Goal: Check status: Check status

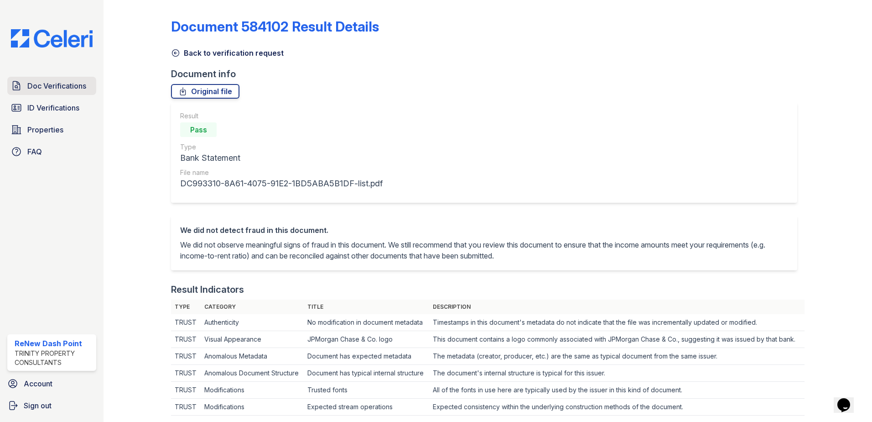
click at [49, 88] on span "Doc Verifications" at bounding box center [56, 85] width 59 height 11
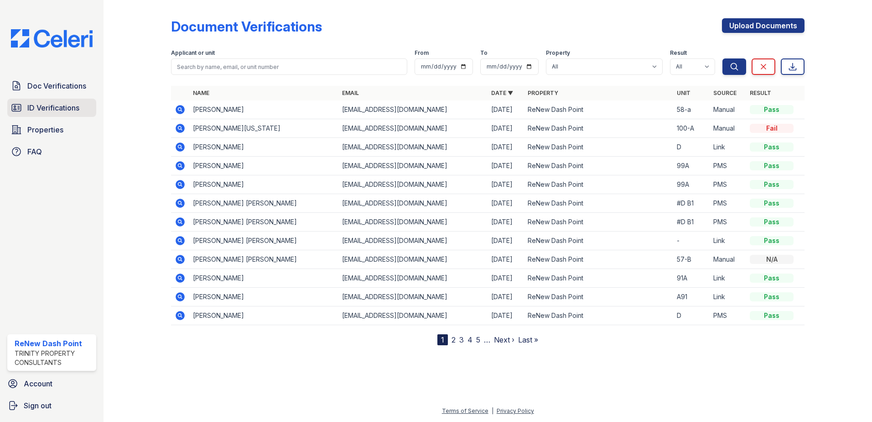
click at [52, 107] on span "ID Verifications" at bounding box center [53, 107] width 52 height 11
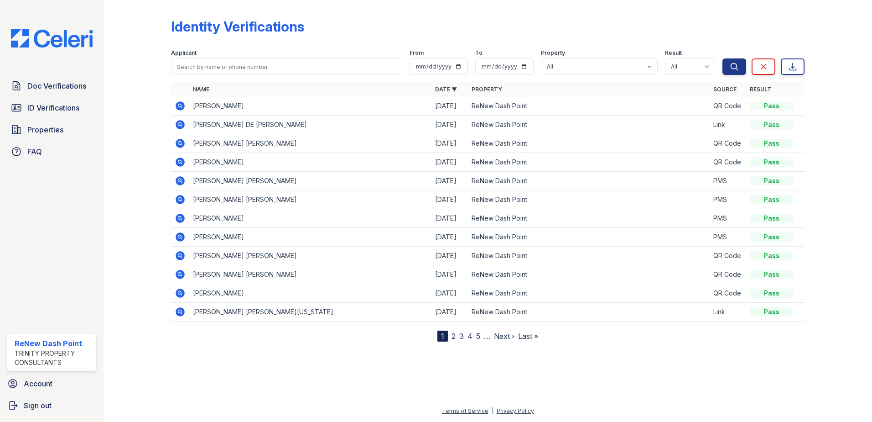
click at [181, 179] on icon at bounding box center [180, 180] width 11 height 11
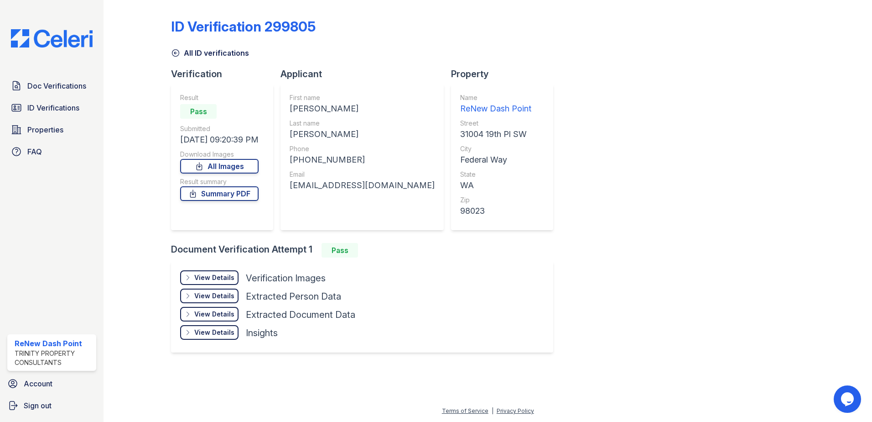
drag, startPoint x: 219, startPoint y: 195, endPoint x: 312, endPoint y: 198, distance: 92.6
click at [219, 195] on link "Summary PDF" at bounding box center [219, 193] width 78 height 15
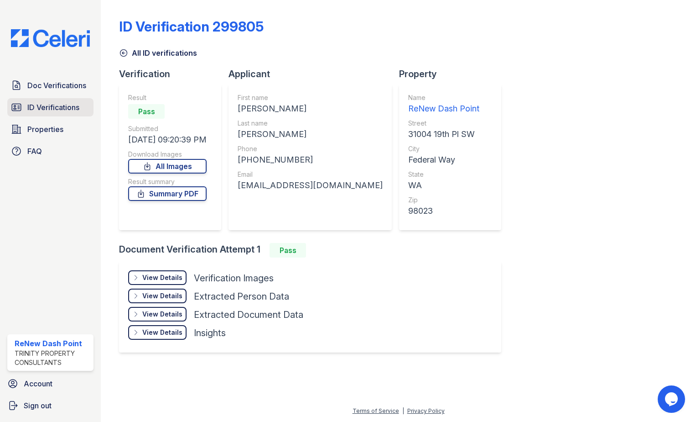
click at [57, 110] on span "ID Verifications" at bounding box center [53, 107] width 52 height 11
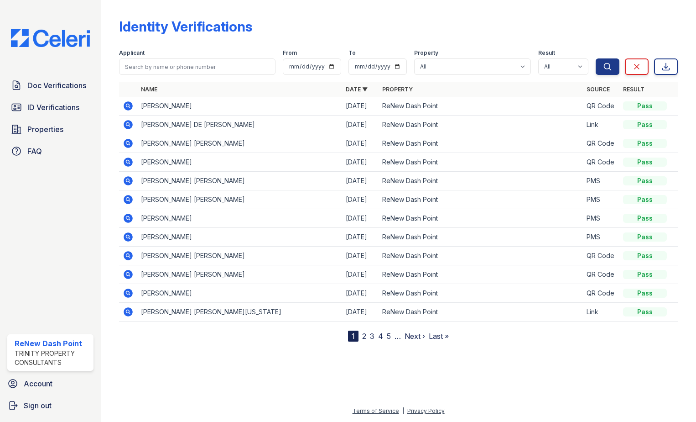
click at [132, 201] on icon at bounding box center [128, 199] width 9 height 9
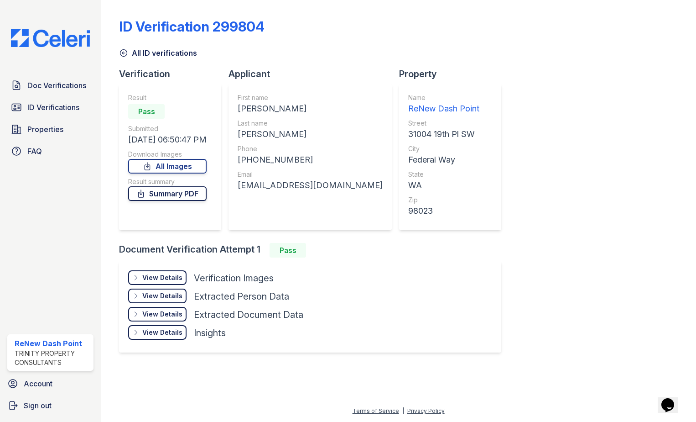
click at [195, 193] on link "Summary PDF" at bounding box center [167, 193] width 78 height 15
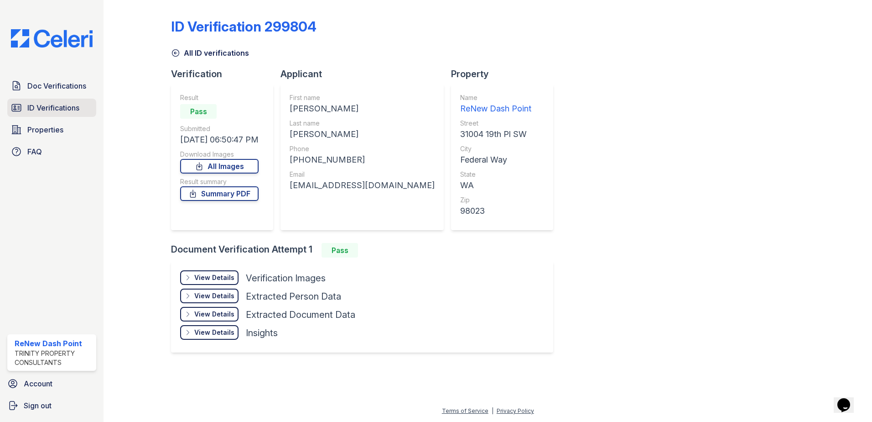
click at [54, 109] on span "ID Verifications" at bounding box center [53, 107] width 52 height 11
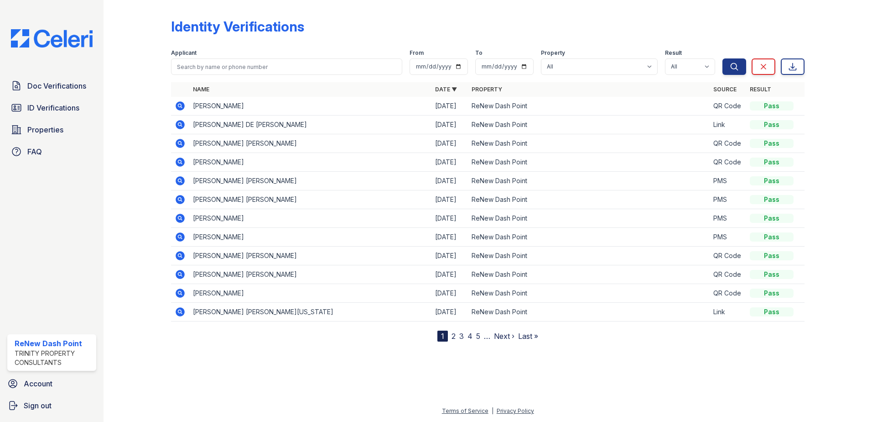
click at [182, 181] on icon at bounding box center [180, 180] width 11 height 11
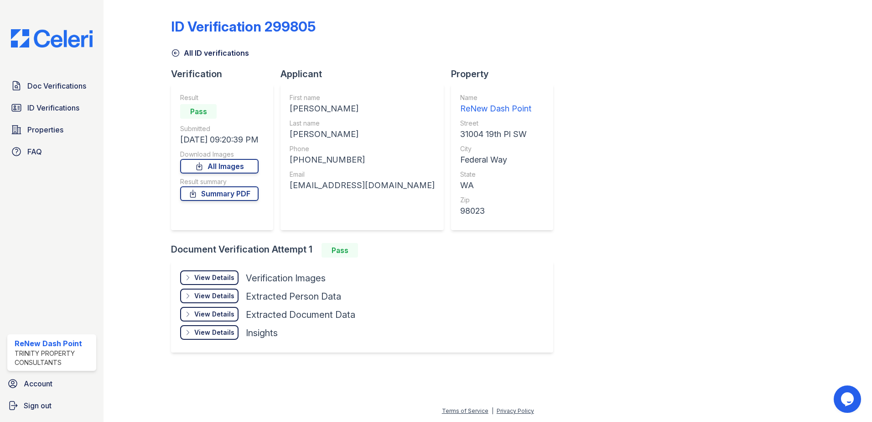
drag, startPoint x: 215, startPoint y: 279, endPoint x: 477, endPoint y: 293, distance: 262.3
click at [216, 279] on div "View Details" at bounding box center [214, 277] width 40 height 9
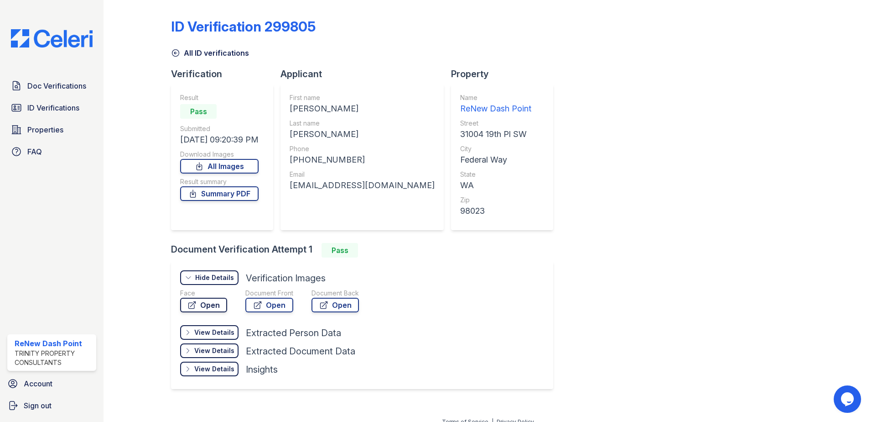
click at [209, 299] on link "Open" at bounding box center [203, 304] width 47 height 15
click at [269, 303] on link "Open" at bounding box center [269, 304] width 48 height 15
click at [333, 302] on link "Open" at bounding box center [335, 304] width 47 height 15
drag, startPoint x: 54, startPoint y: 108, endPoint x: 68, endPoint y: 113, distance: 15.2
click at [54, 108] on span "ID Verifications" at bounding box center [53, 107] width 52 height 11
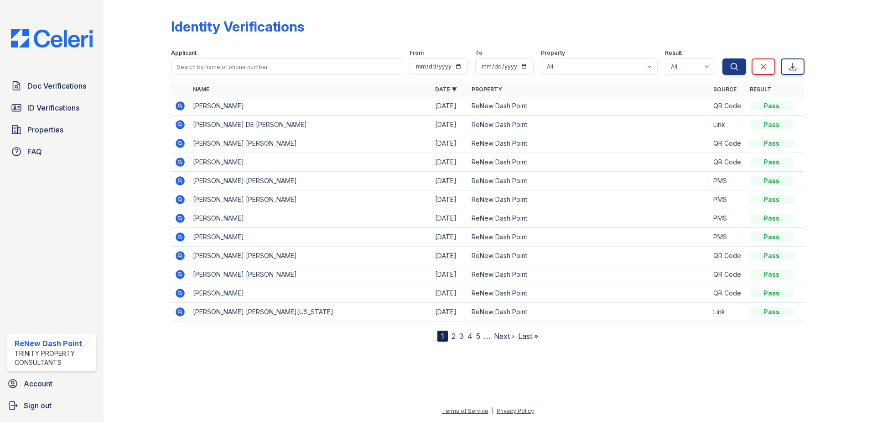
click at [182, 198] on icon at bounding box center [180, 199] width 9 height 9
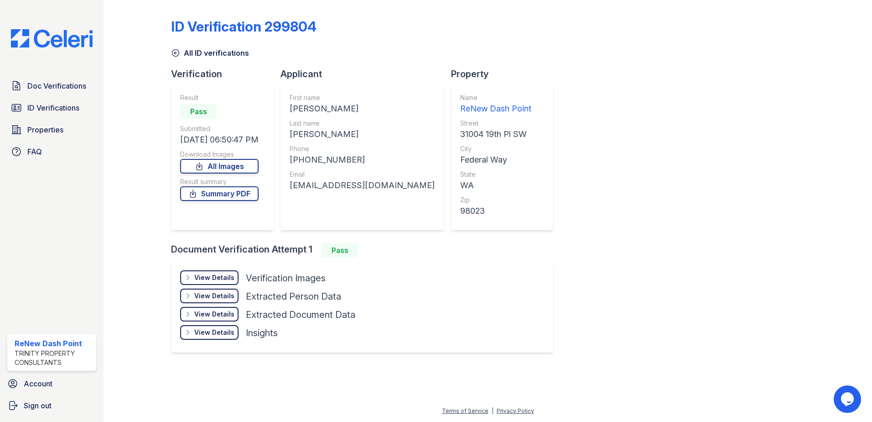
click at [221, 272] on div "View Details Details" at bounding box center [209, 277] width 58 height 15
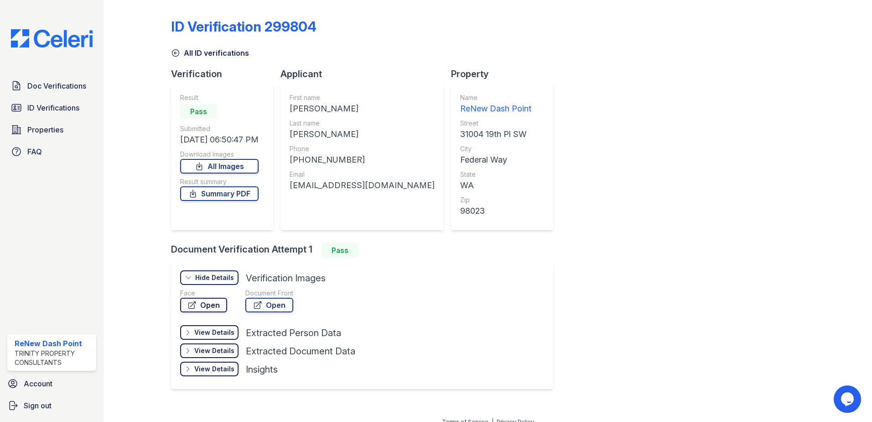
click at [196, 305] on icon at bounding box center [192, 304] width 9 height 9
click at [283, 304] on link "Open" at bounding box center [269, 304] width 48 height 15
